Goal: Information Seeking & Learning: Stay updated

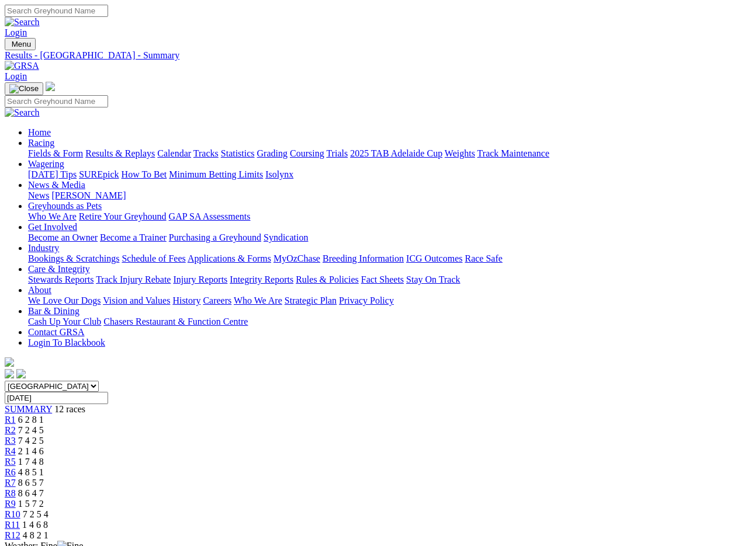
click at [39, 61] on img at bounding box center [22, 66] width 34 height 11
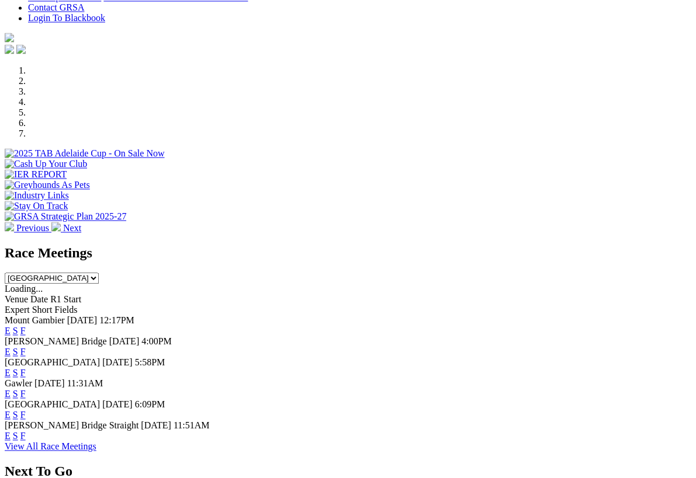
scroll to position [304, 0]
click at [26, 410] on link "F" at bounding box center [22, 415] width 5 height 10
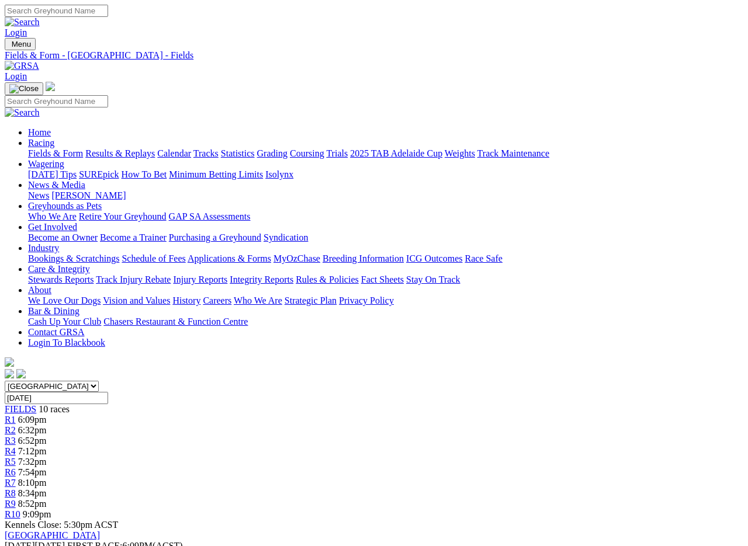
click at [47, 148] on link "Fields & Form" at bounding box center [55, 153] width 55 height 10
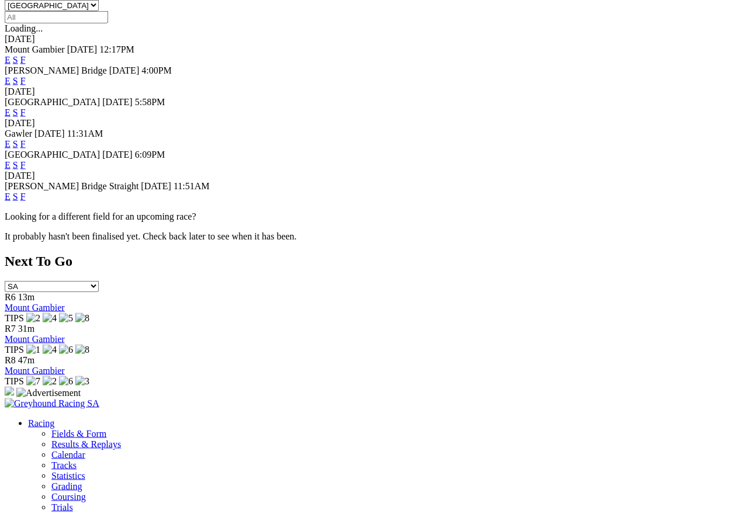
scroll to position [381, 0]
click at [26, 192] on link "F" at bounding box center [22, 197] width 5 height 10
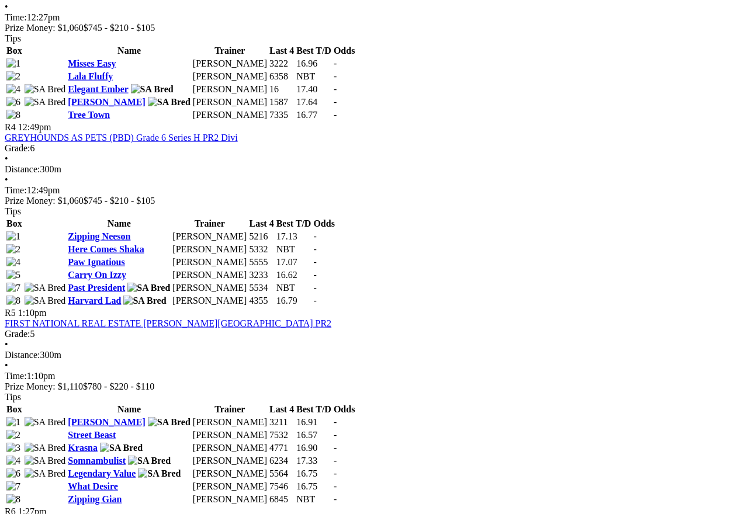
scroll to position [989, 0]
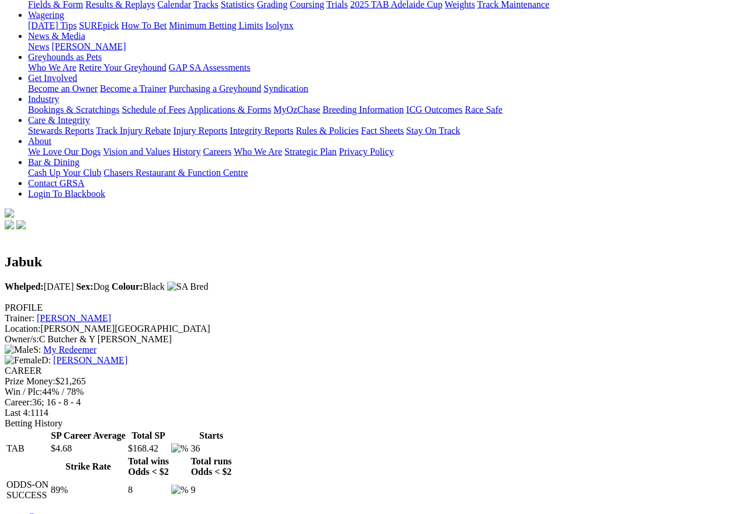
scroll to position [150, 0]
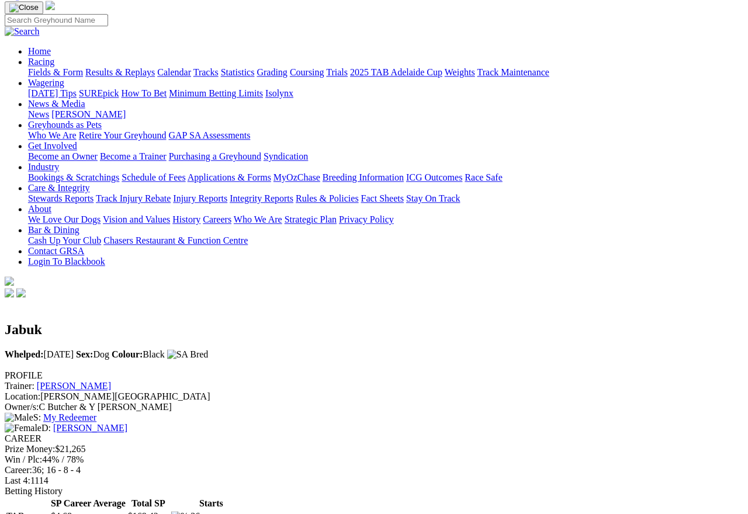
scroll to position [0, 1]
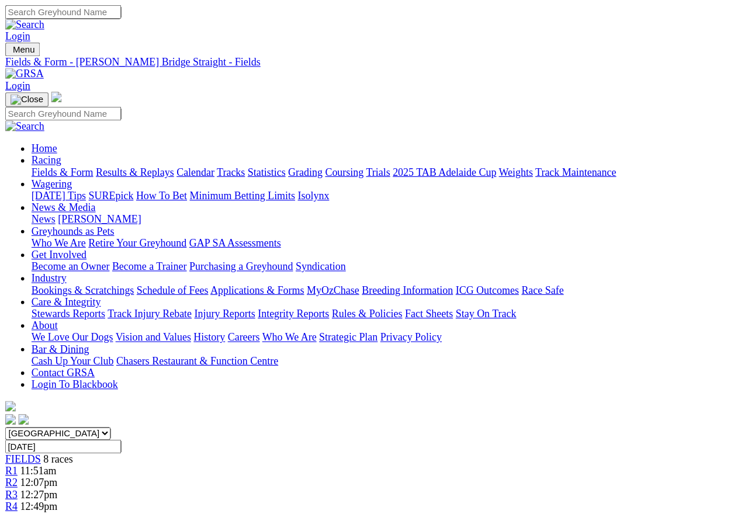
scroll to position [5, 0]
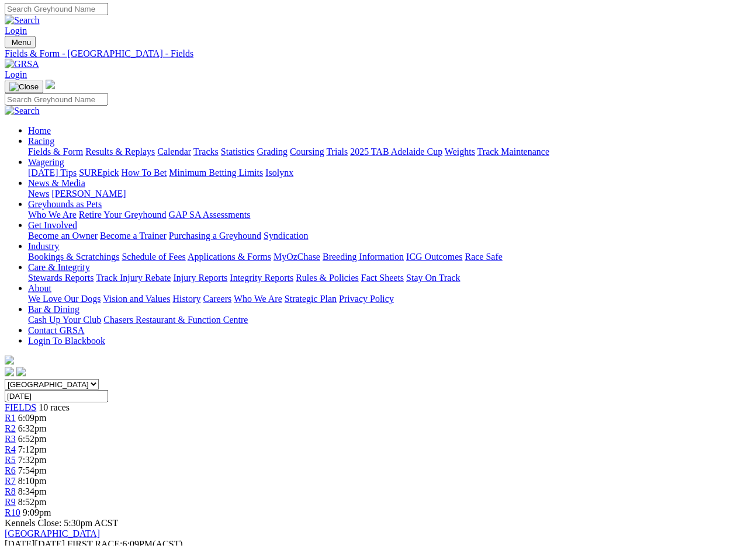
scroll to position [2, 0]
click at [52, 147] on link "Fields & Form" at bounding box center [55, 152] width 55 height 10
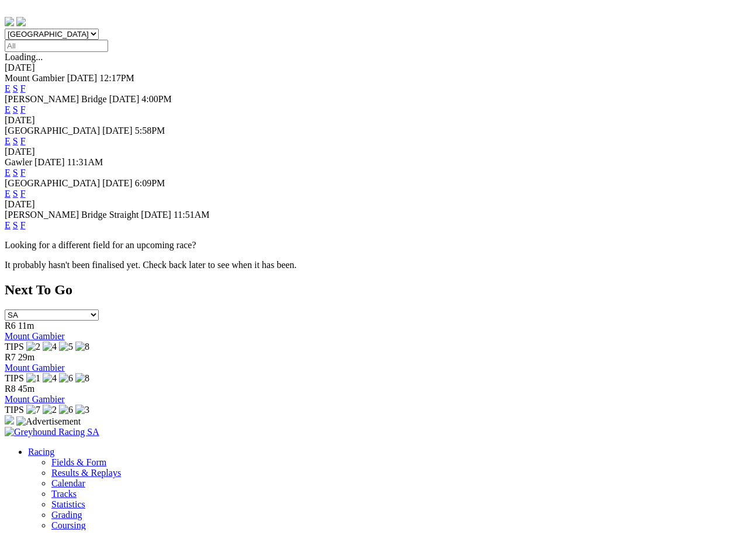
scroll to position [335, 6]
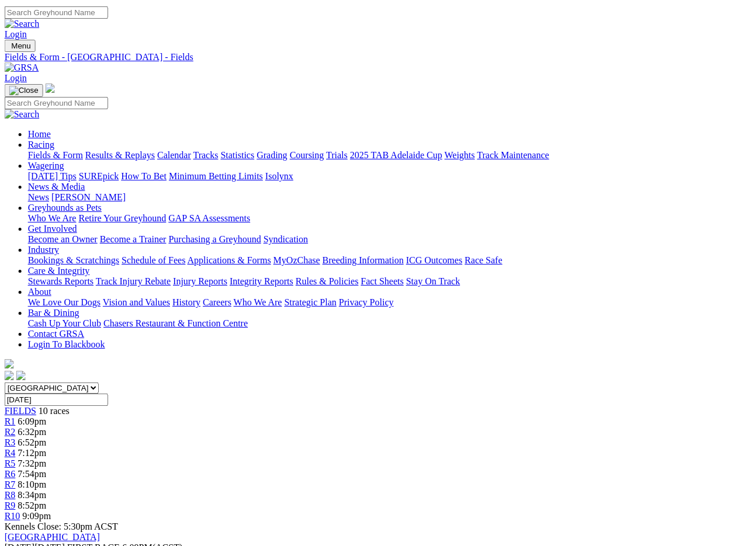
scroll to position [0, 13]
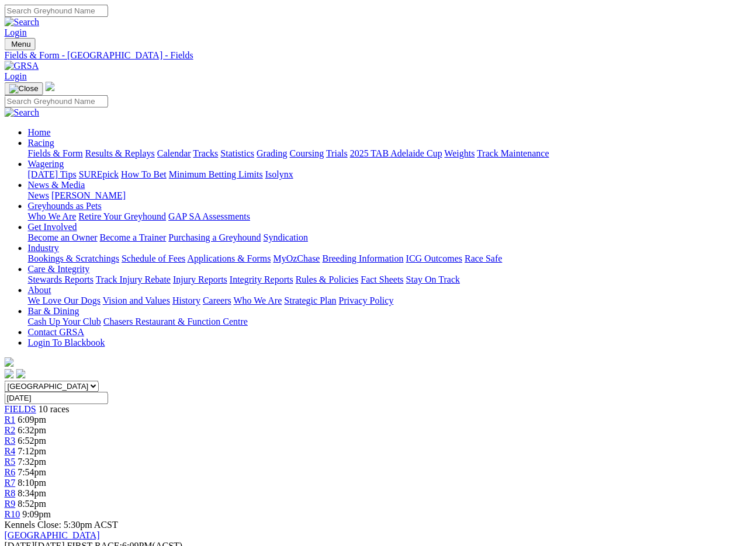
click at [120, 148] on link "Results & Replays" at bounding box center [120, 153] width 70 height 10
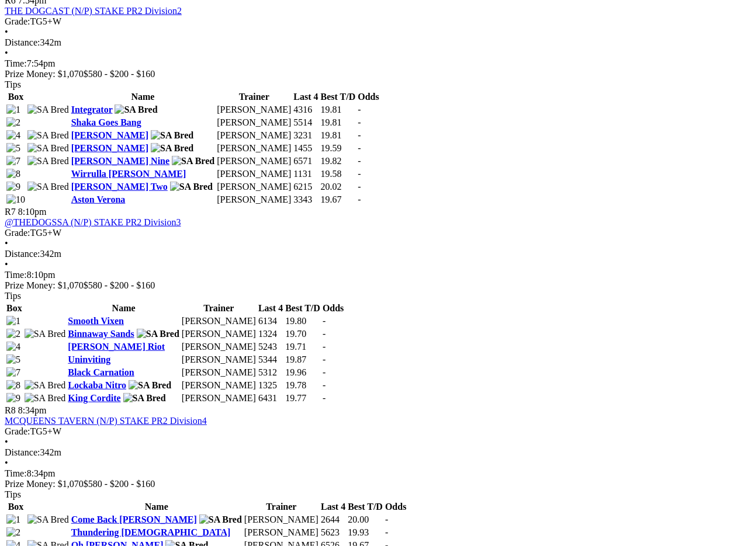
scroll to position [1533, 0]
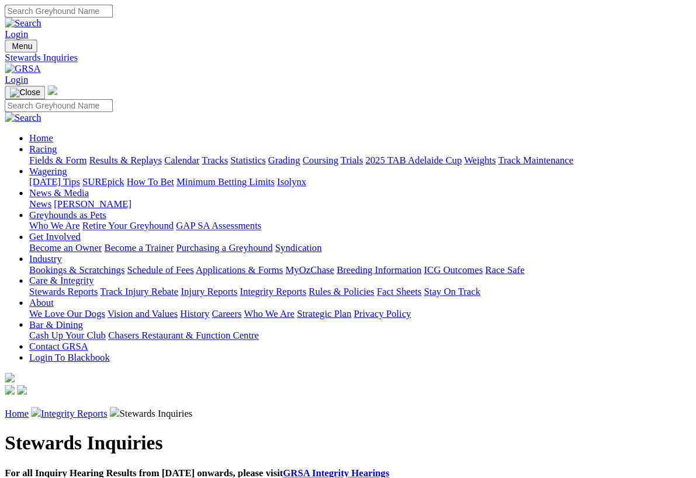
scroll to position [1, 0]
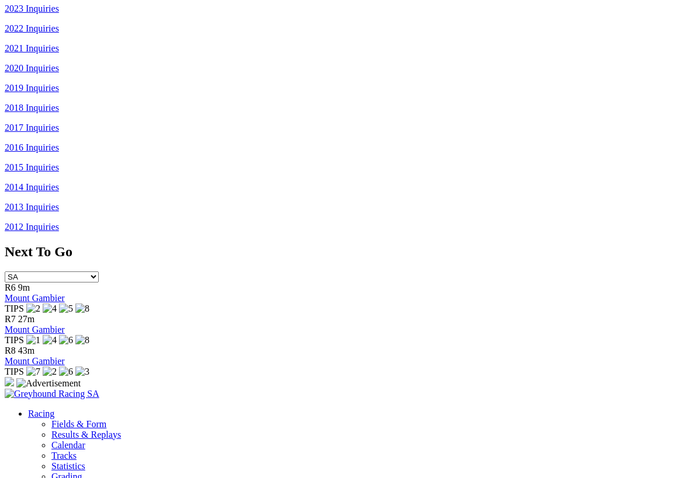
scroll to position [796, 0]
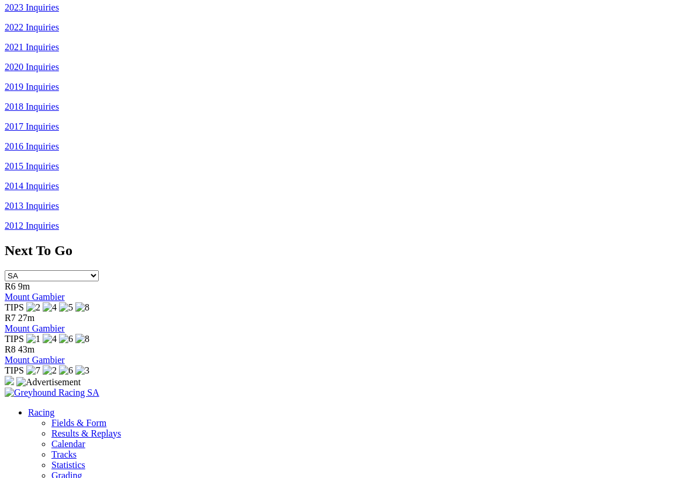
scroll to position [812, 0]
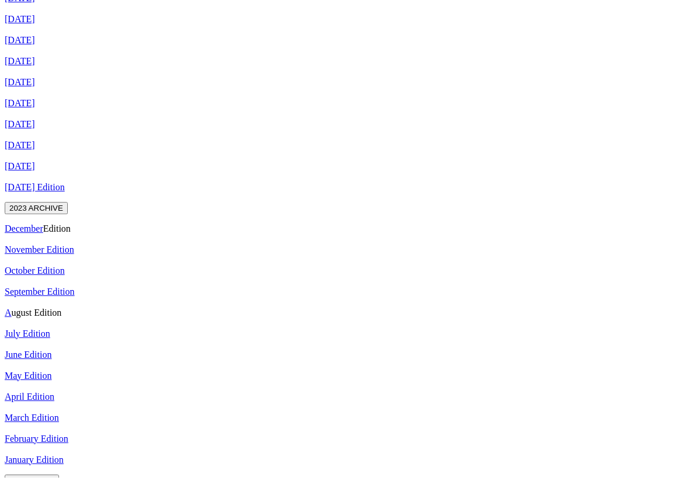
scroll to position [1077, 0]
